Goal: Navigation & Orientation: Find specific page/section

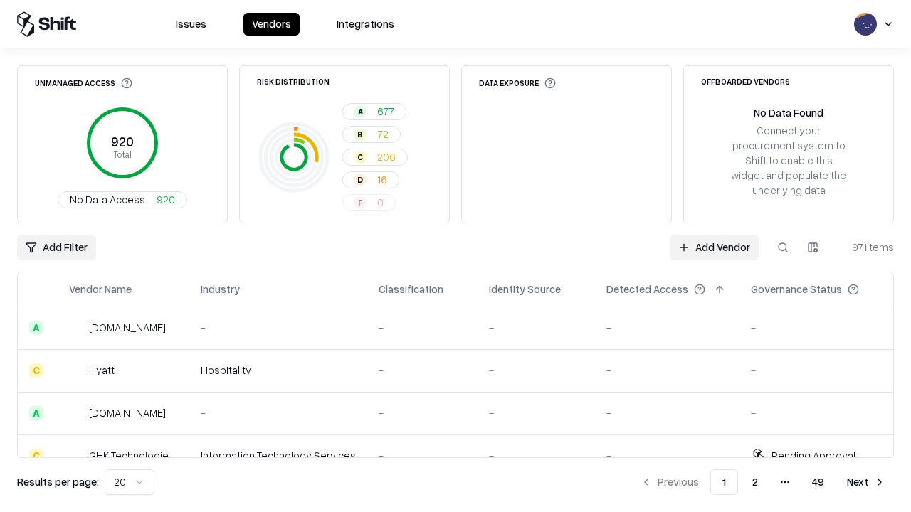
click at [130, 483] on html "Issues Vendors Integrations Unmanaged Access 920 Total No Data Access 920 Risk …" at bounding box center [455, 256] width 911 height 512
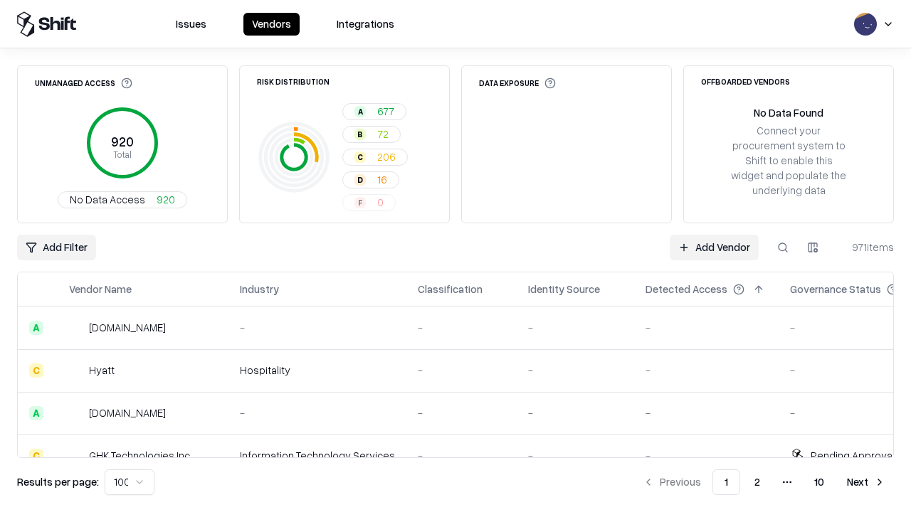
click at [866, 483] on button "Next" at bounding box center [866, 483] width 56 height 26
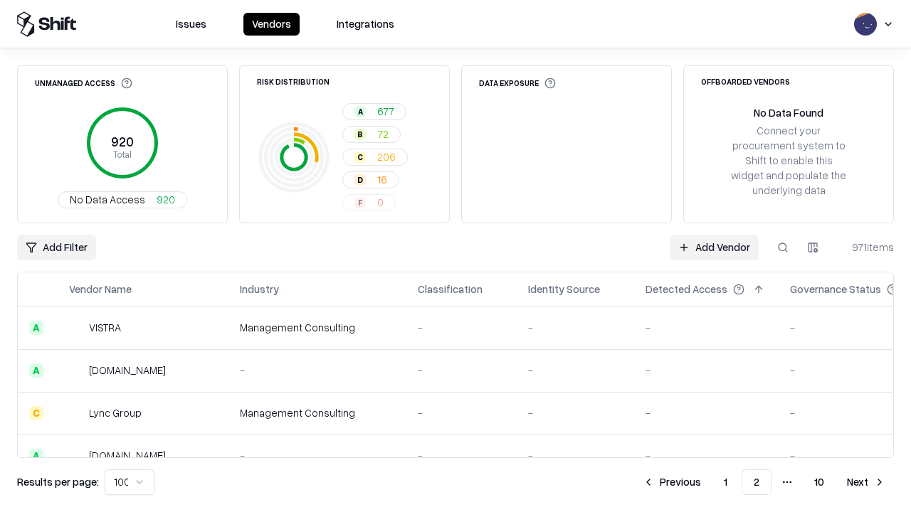
click at [866, 483] on button "Next" at bounding box center [866, 483] width 56 height 26
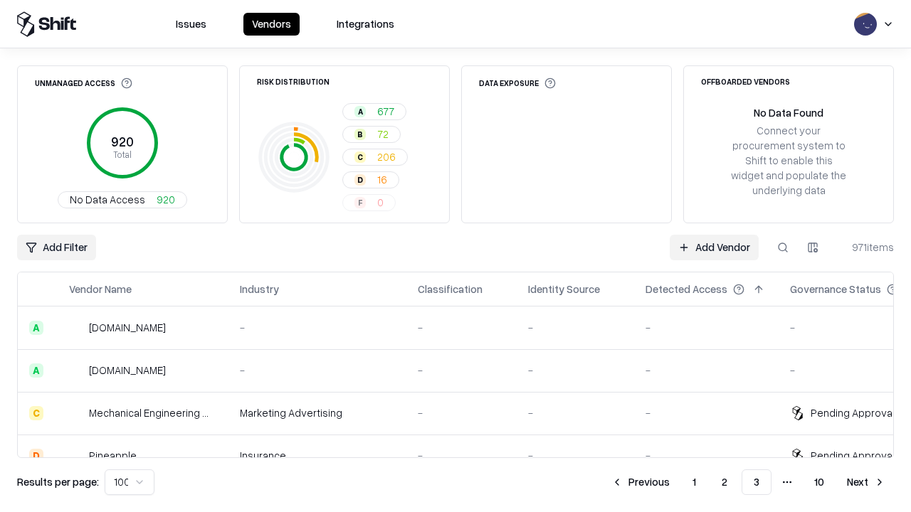
click at [866, 483] on button "Next" at bounding box center [866, 483] width 56 height 26
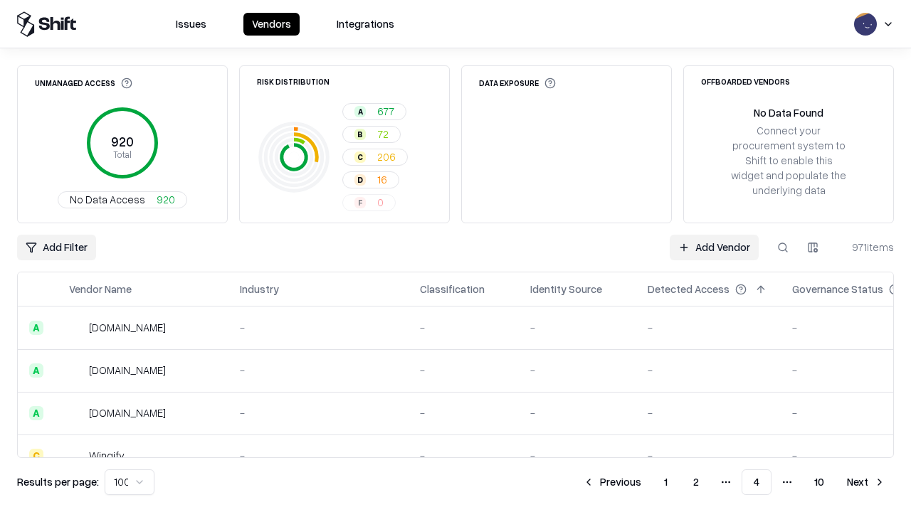
click at [866, 483] on button "Next" at bounding box center [866, 483] width 56 height 26
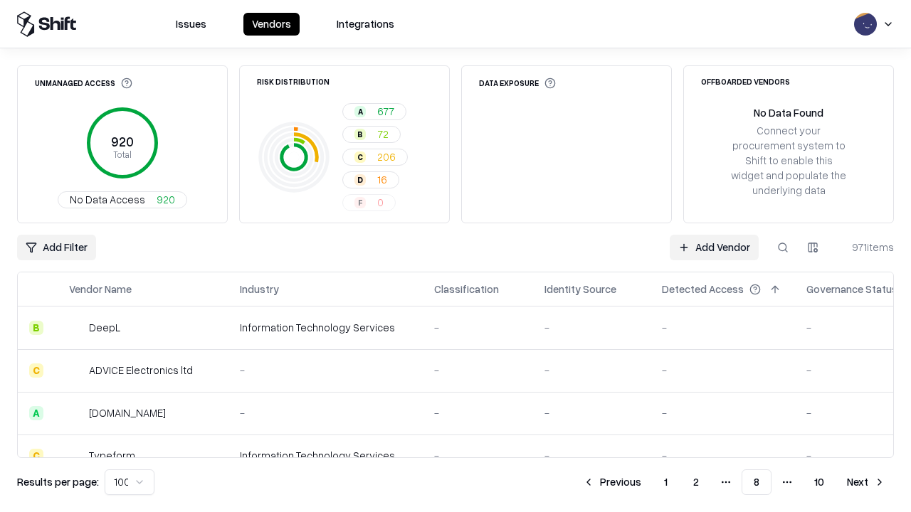
click at [866, 483] on button "Next" at bounding box center [866, 483] width 56 height 26
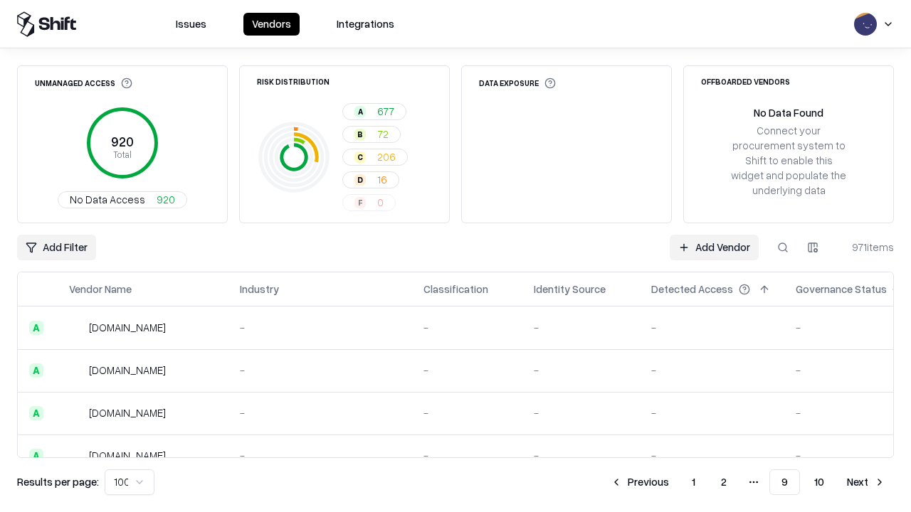
click at [866, 483] on button "Next" at bounding box center [866, 483] width 56 height 26
click at [672, 483] on button "Previous" at bounding box center [671, 483] width 75 height 26
click at [640, 483] on button "Previous" at bounding box center [639, 483] width 75 height 26
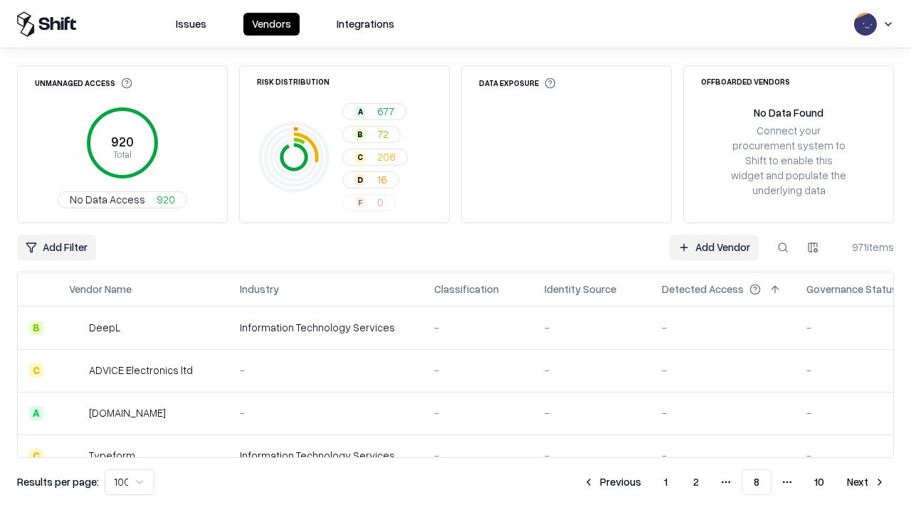
click at [612, 483] on button "Previous" at bounding box center [611, 483] width 75 height 26
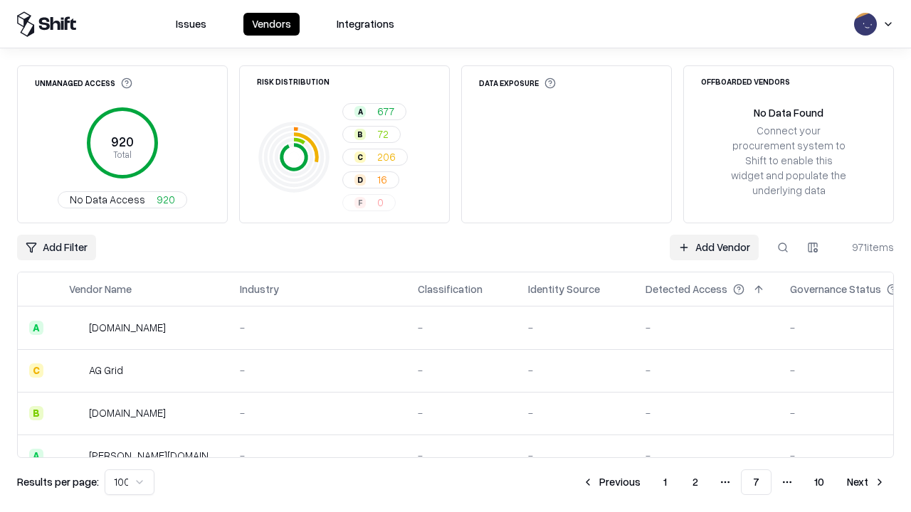
click at [611, 483] on button "Previous" at bounding box center [611, 483] width 75 height 26
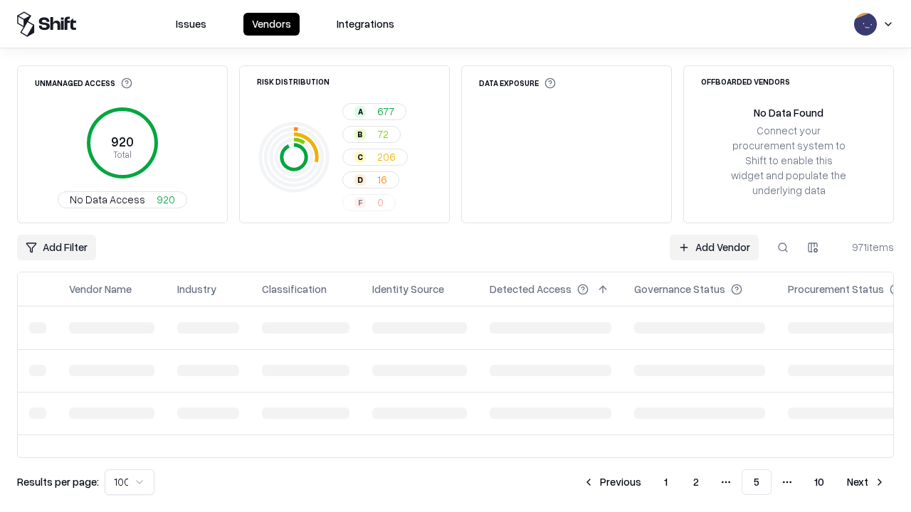
click at [612, 483] on button "Previous" at bounding box center [611, 483] width 75 height 26
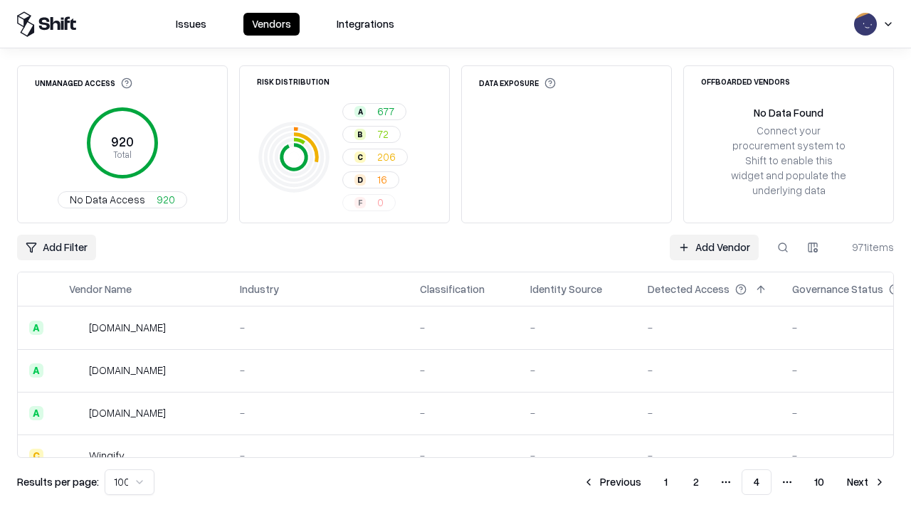
click at [612, 483] on button "Previous" at bounding box center [611, 483] width 75 height 26
click at [641, 483] on button "Previous" at bounding box center [611, 483] width 75 height 26
